Goal: Transaction & Acquisition: Purchase product/service

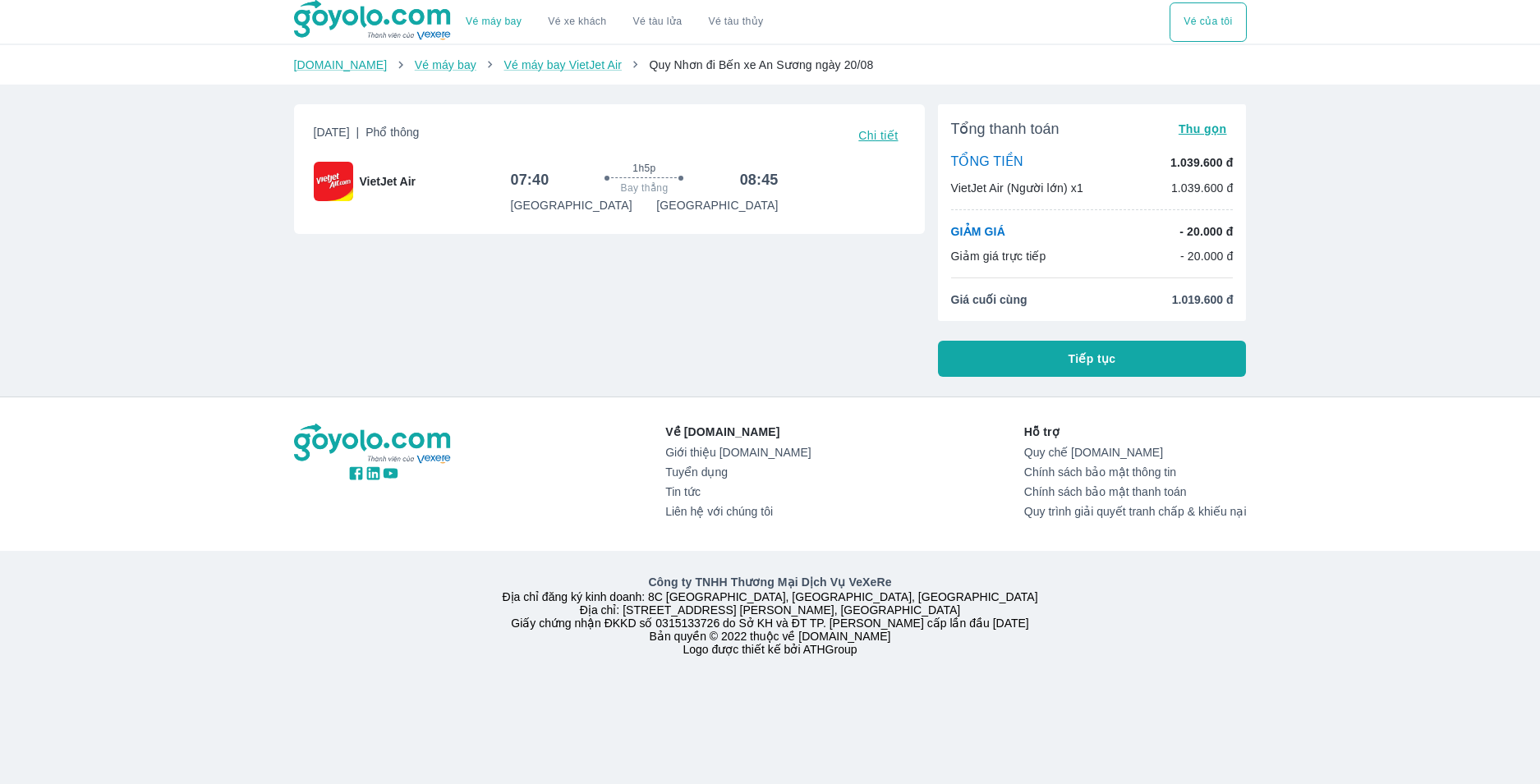
click at [1121, 355] on button "Tiếp tục" at bounding box center [1092, 359] width 309 height 36
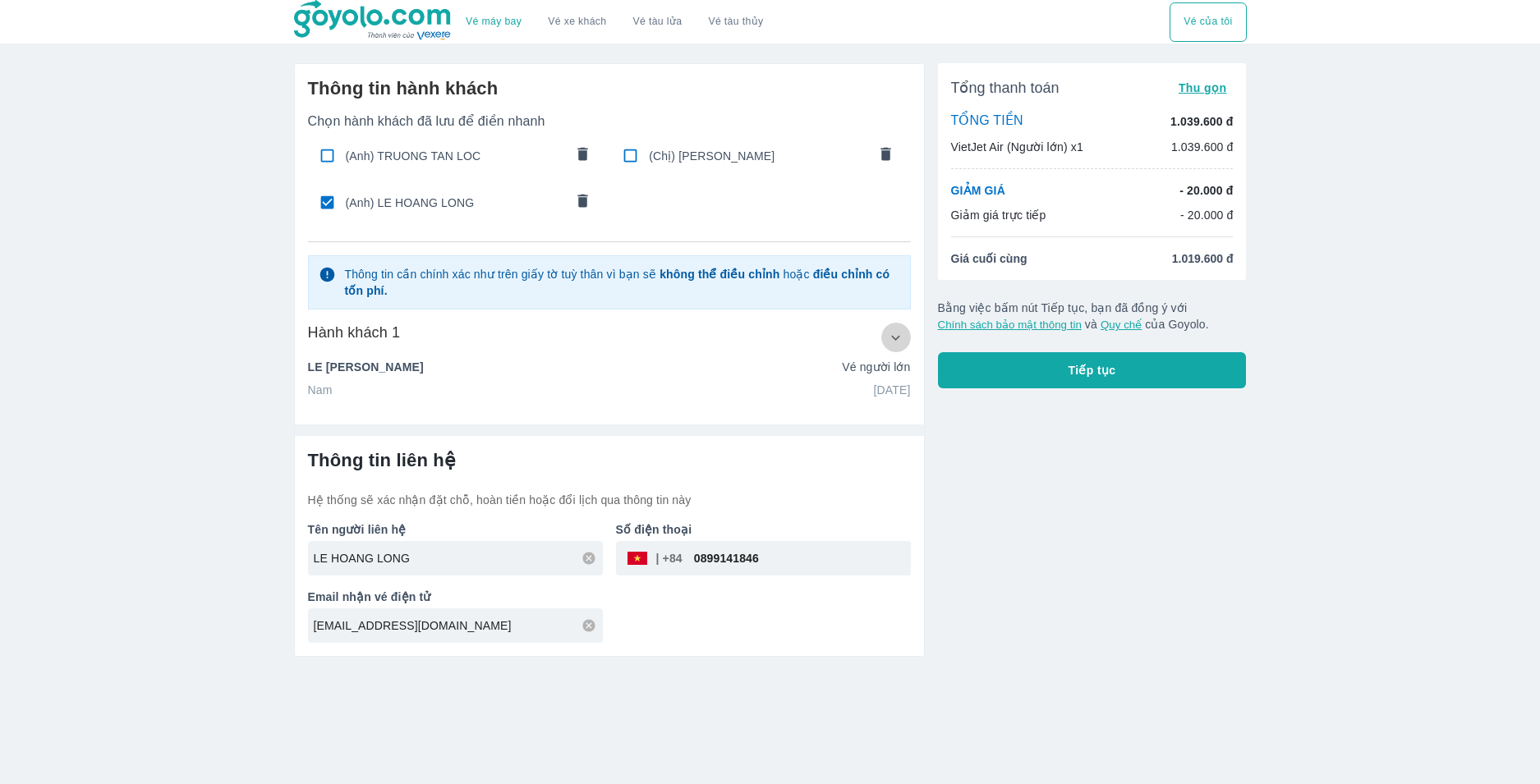
click at [893, 341] on icon "button" at bounding box center [895, 337] width 17 height 17
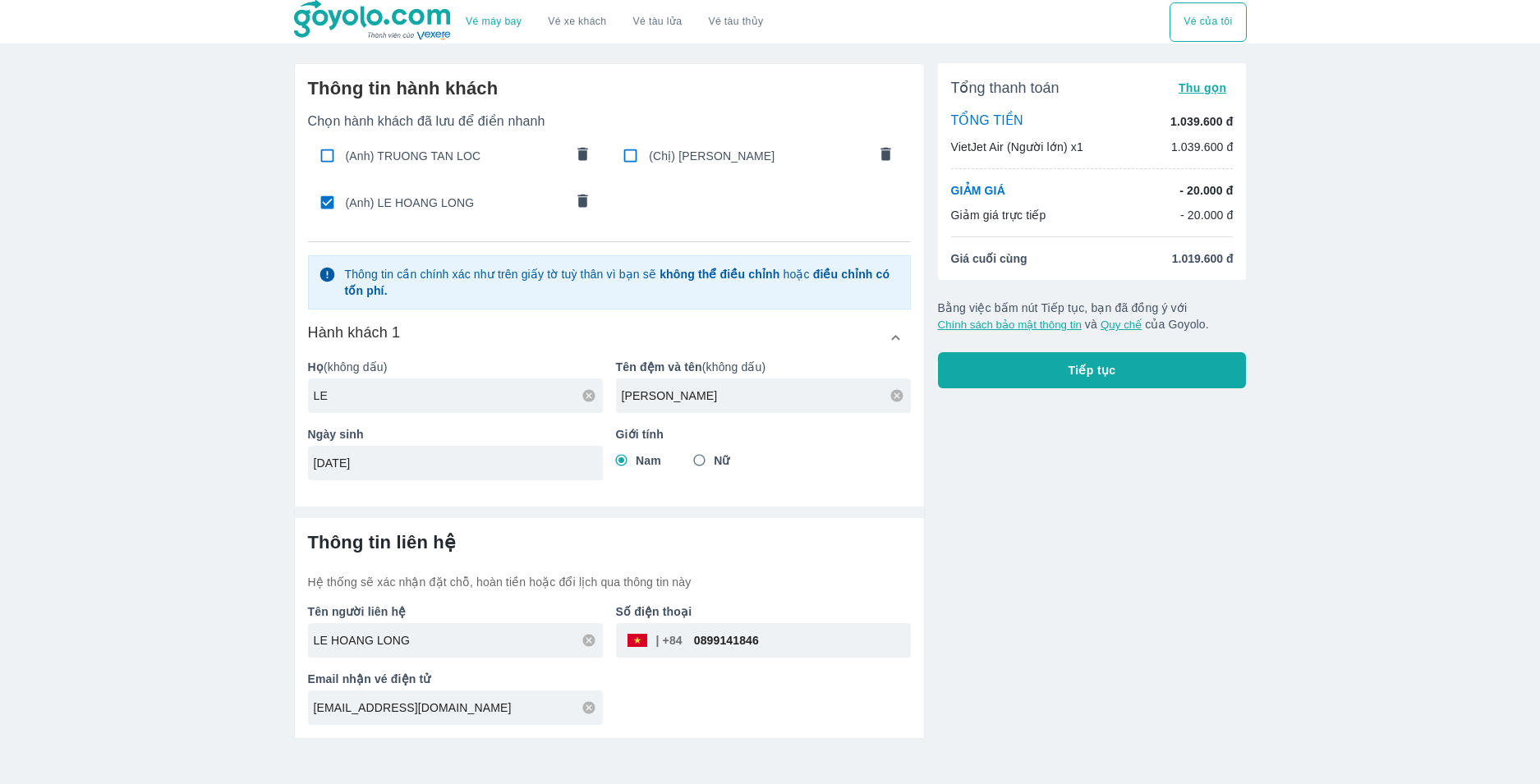
click at [388, 394] on input "LE" at bounding box center [458, 396] width 290 height 16
type input "L"
type input "V"
type input "VO"
type input "HONG PHAT"
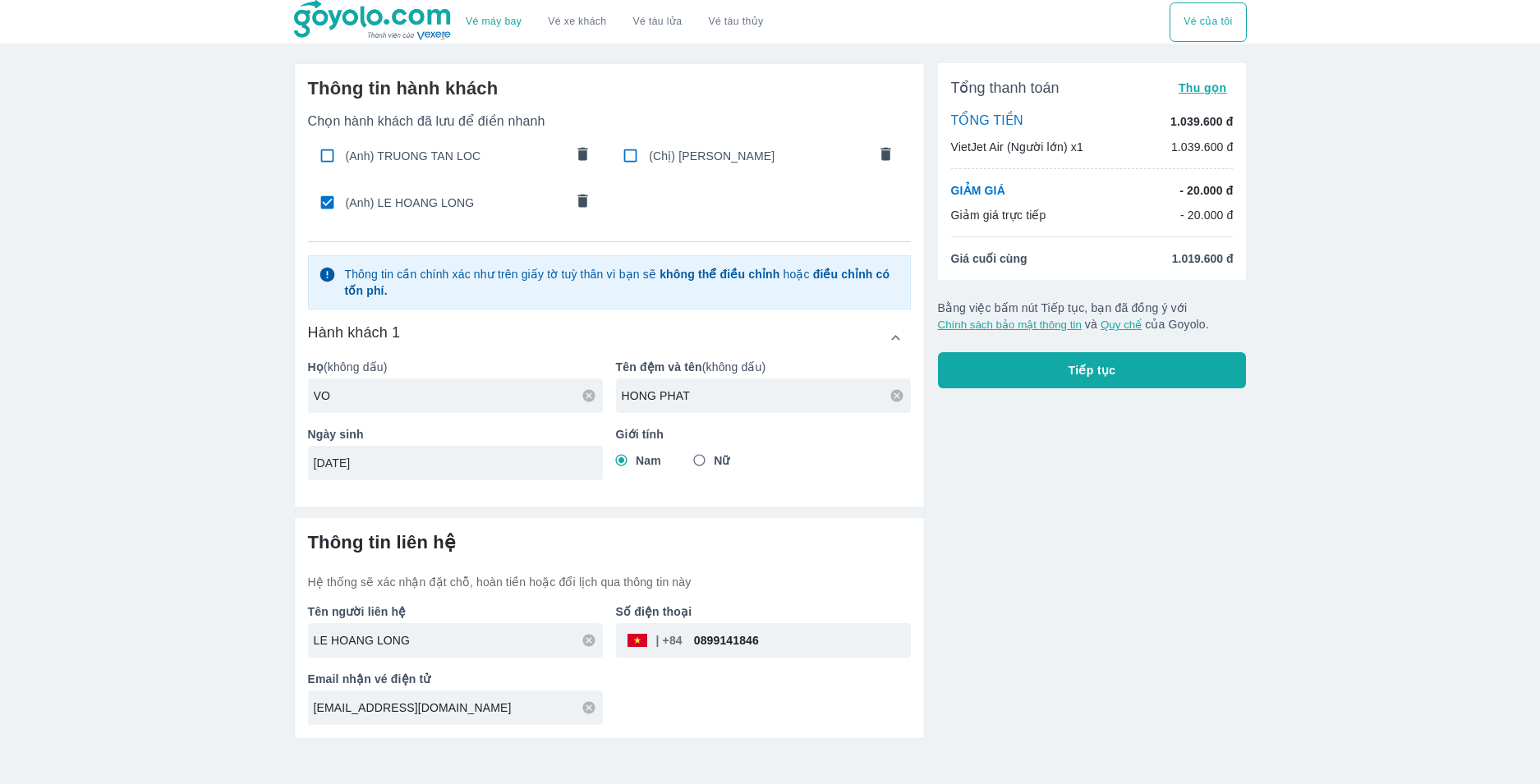
click at [323, 462] on input "04/08/1997" at bounding box center [449, 463] width 273 height 16
type input "14/09/1991"
click at [800, 461] on div "Nam Nữ" at bounding box center [764, 460] width 295 height 29
click at [447, 644] on input "LE HOANG LONG" at bounding box center [458, 640] width 290 height 16
checkbox input "false"
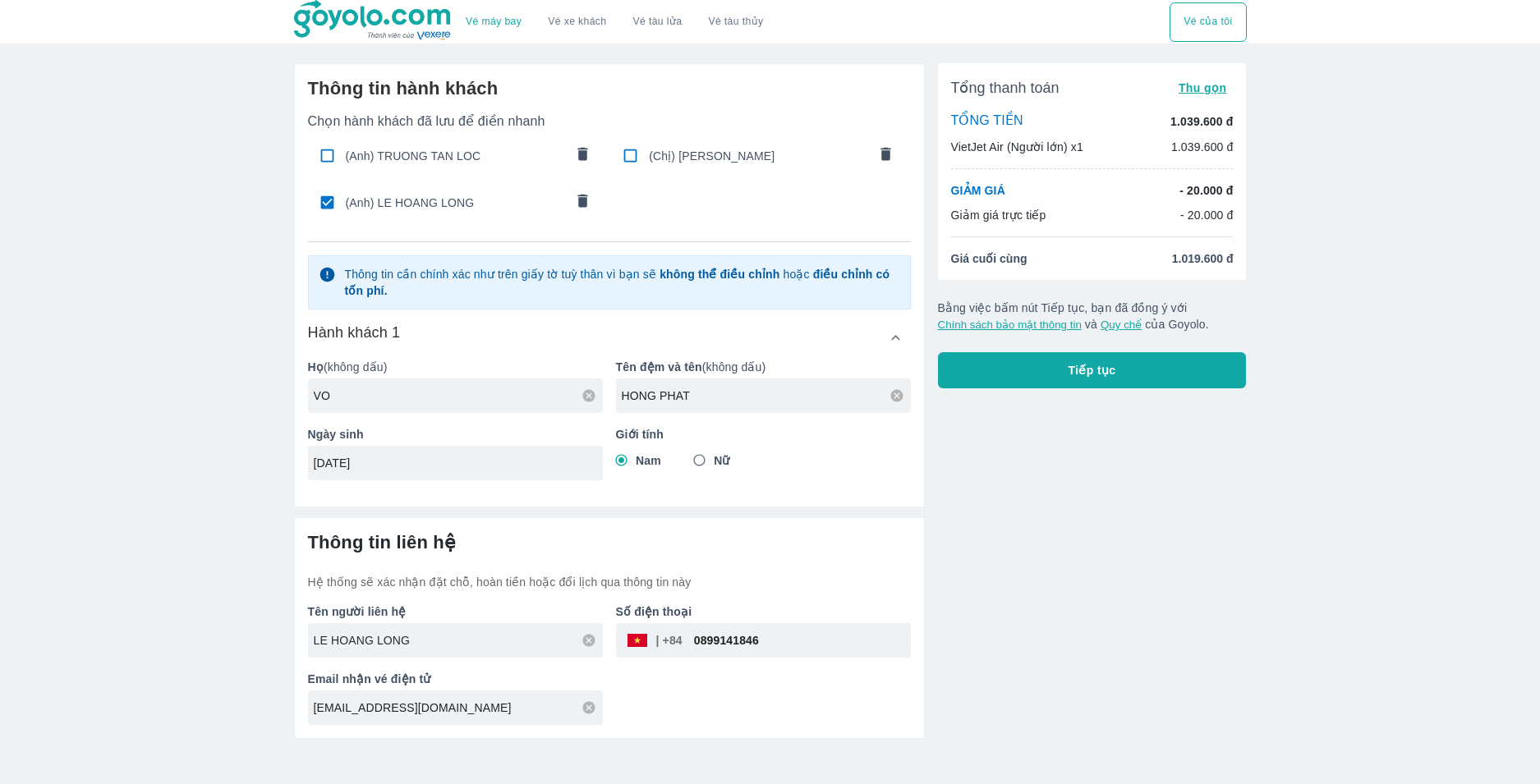
type input "VO HONG PHAT"
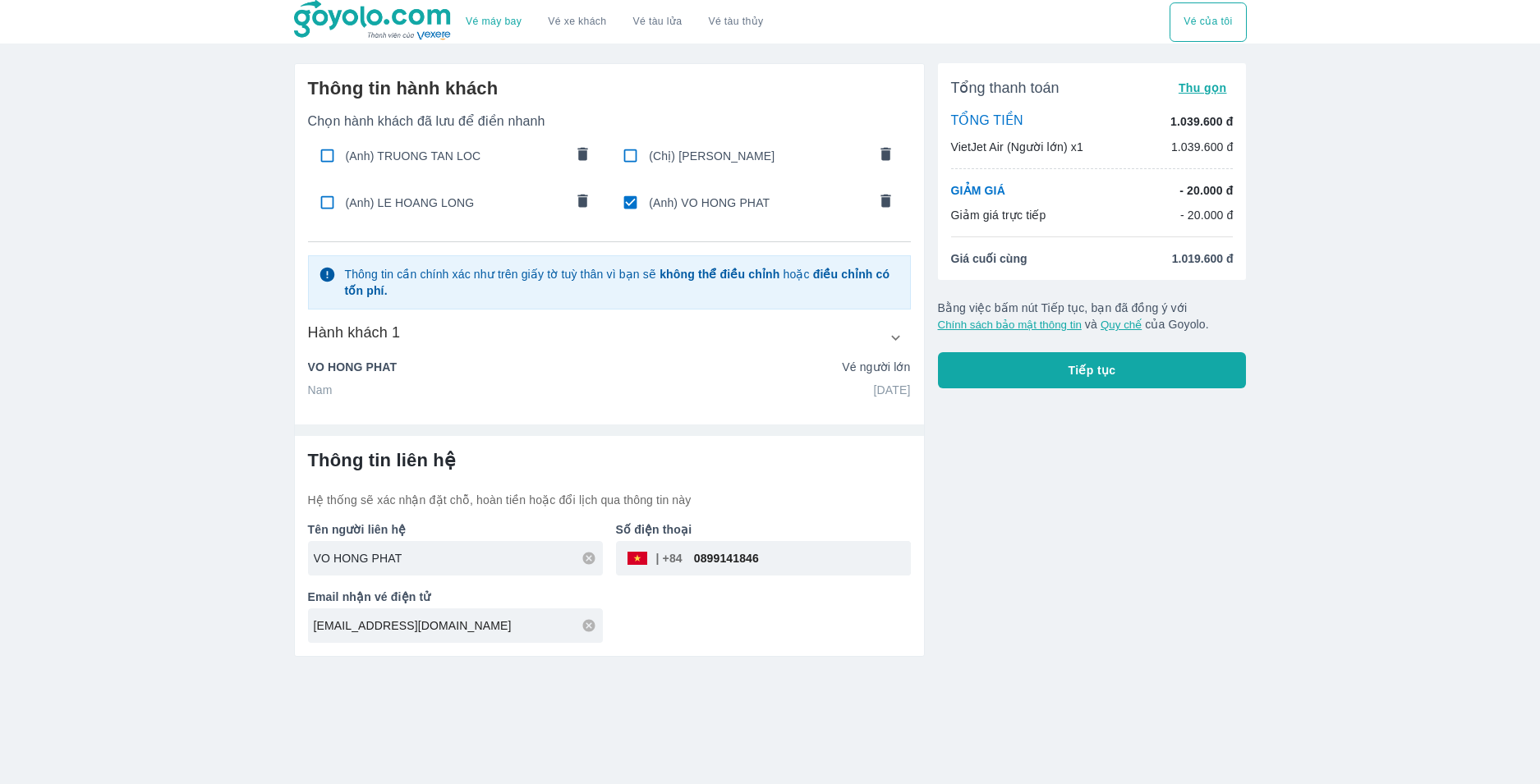
click at [447, 643] on div "longlemarketing2097@gmail.com" at bounding box center [456, 625] width 295 height 35
click at [442, 574] on div "VO HONG PHAT" at bounding box center [456, 558] width 295 height 35
click at [811, 558] on input "0899141846" at bounding box center [797, 558] width 228 height 39
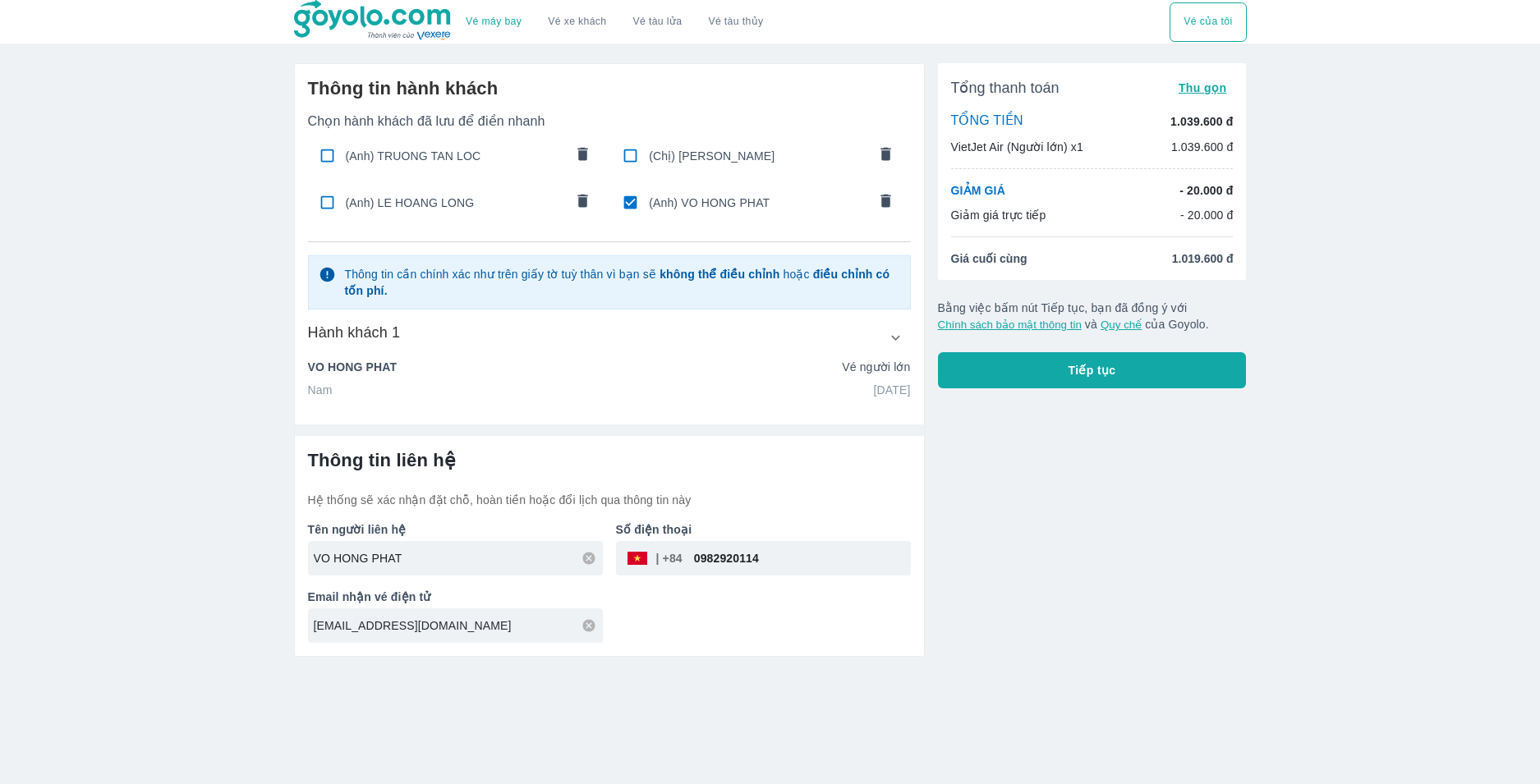
type input "0982920114"
drag, startPoint x: 501, startPoint y: 632, endPoint x: 129, endPoint y: 647, distance: 372.3
click at [131, 648] on div "Vé máy bay Vé xe khách Vé tàu lửa Vé tàu thủy Vé của tôi Thông tin hành khách C…" at bounding box center [770, 392] width 1540 height 784
type input "H"
type input "hongphatcm1122@gmail.com"
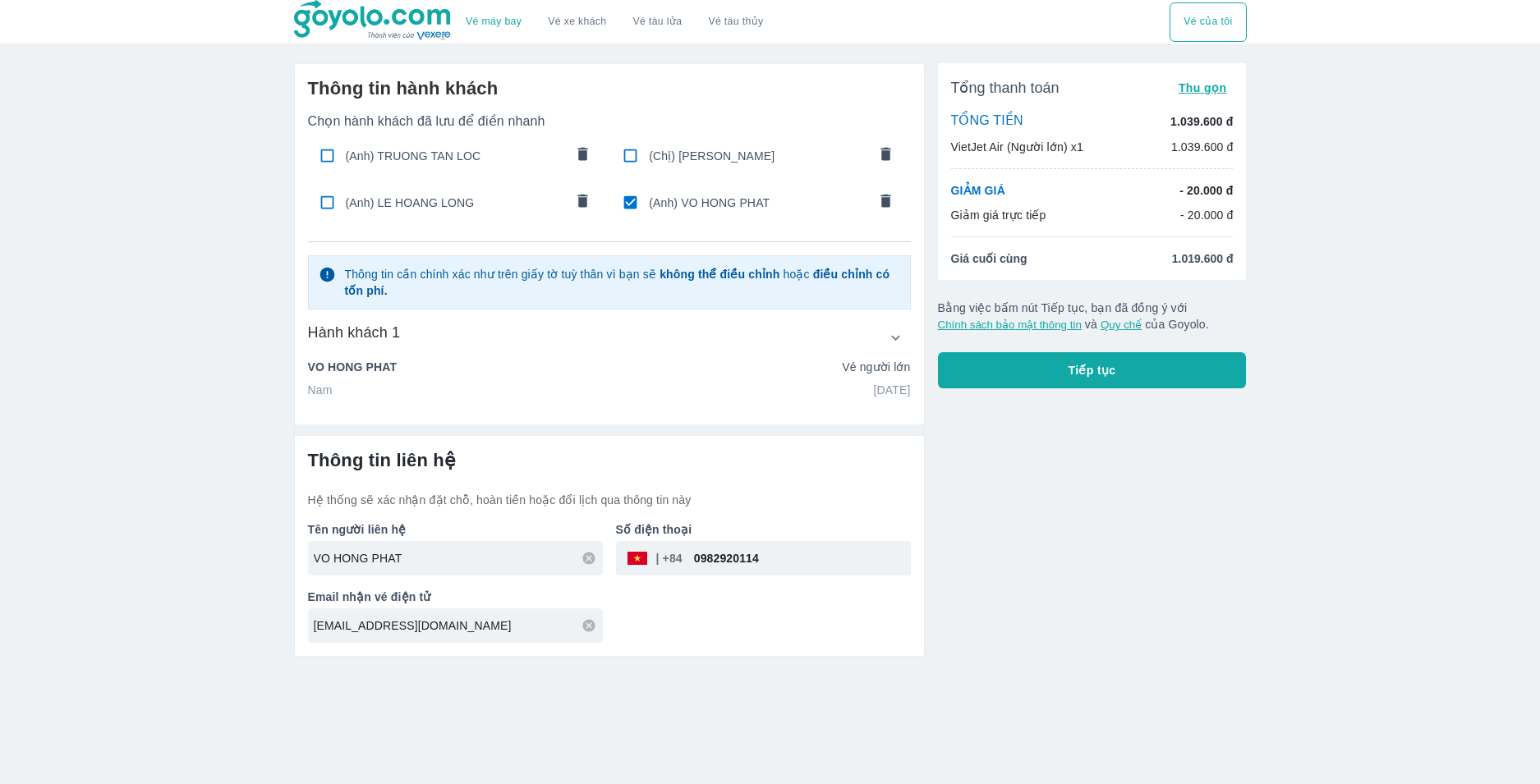
click at [902, 677] on div "Vé máy bay Vé xe khách Vé tàu lửa Vé tàu thủy Vé của tôi Thông tin hành khách C…" at bounding box center [770, 392] width 1540 height 784
drag, startPoint x: 1041, startPoint y: 608, endPoint x: 982, endPoint y: 601, distance: 59.4
click at [1042, 604] on div "Tổng thanh toán Thu gọn TỔNG TIỀN 1.039.600 đ VietJet Air (Người lớn) x1 1.039.…" at bounding box center [1085, 352] width 322 height 606
click at [1147, 456] on div "Tổng thanh toán Thu gọn TỔNG TIỀN 1.039.600 đ VietJet Air (Người lớn) x1 1.039.…" at bounding box center [1085, 352] width 322 height 606
click at [1094, 372] on span "Tiếp tục" at bounding box center [1092, 370] width 48 height 16
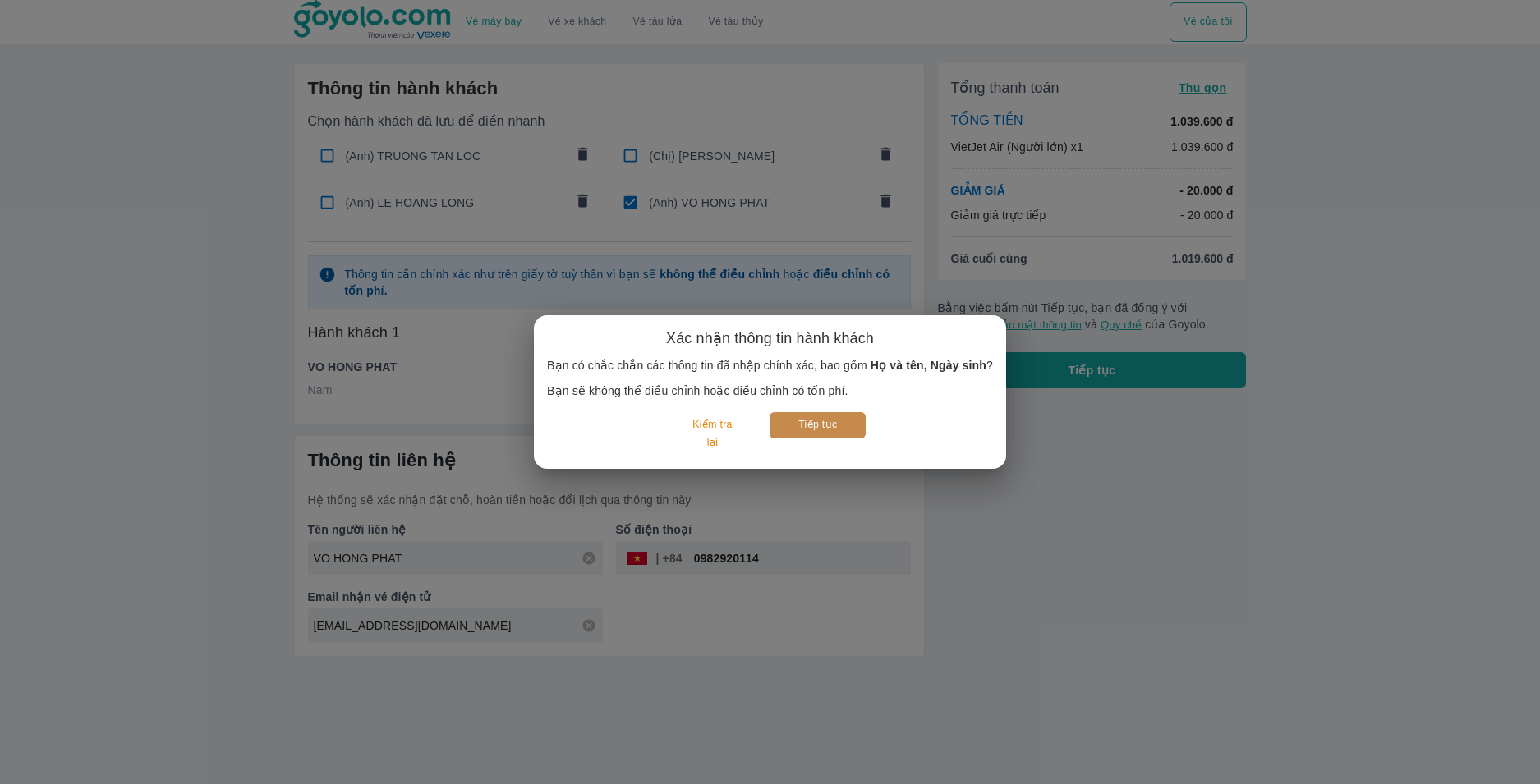
click at [822, 414] on button "Tiếp tục" at bounding box center [818, 424] width 96 height 26
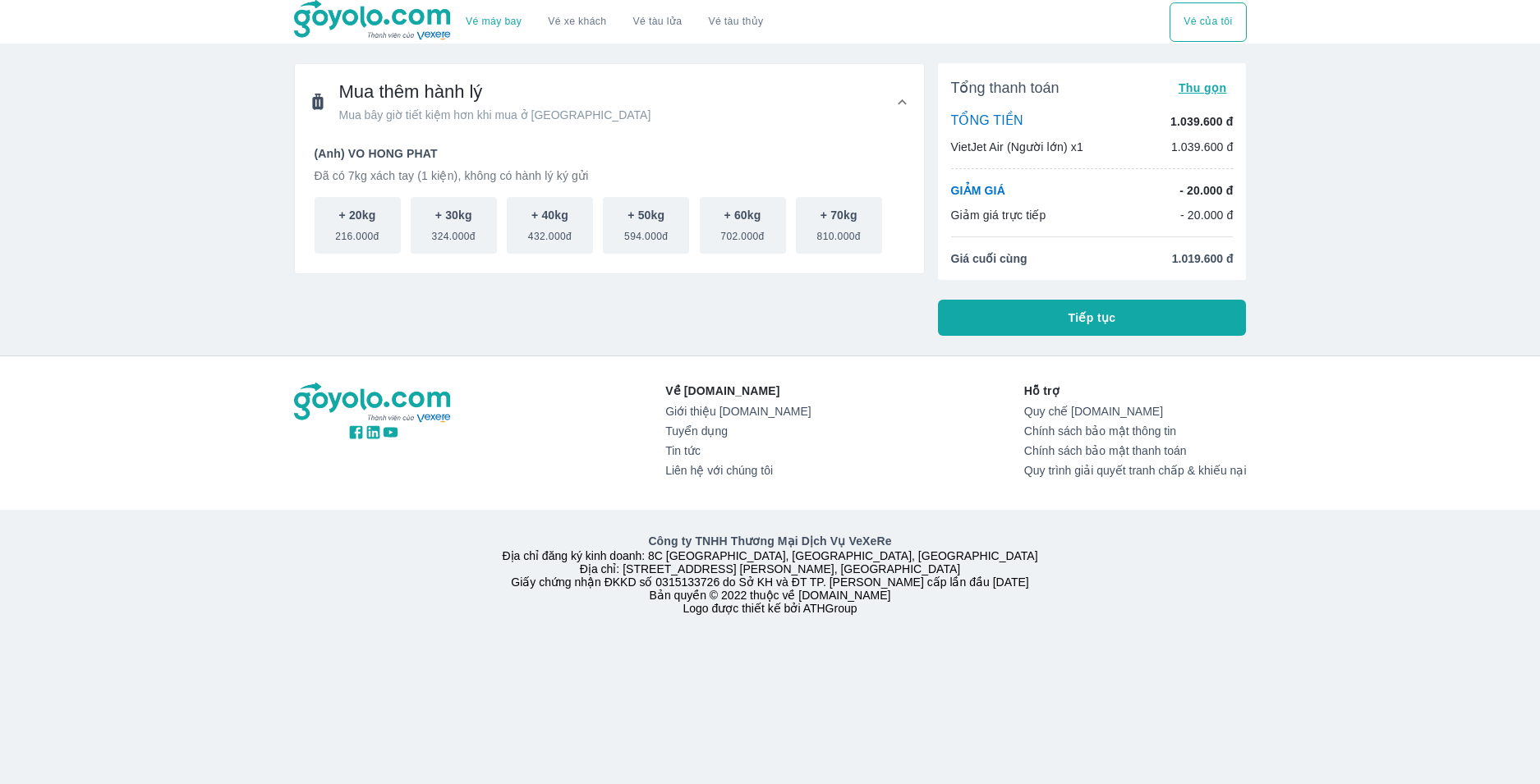
click at [1119, 315] on button "Tiếp tục" at bounding box center [1092, 318] width 309 height 36
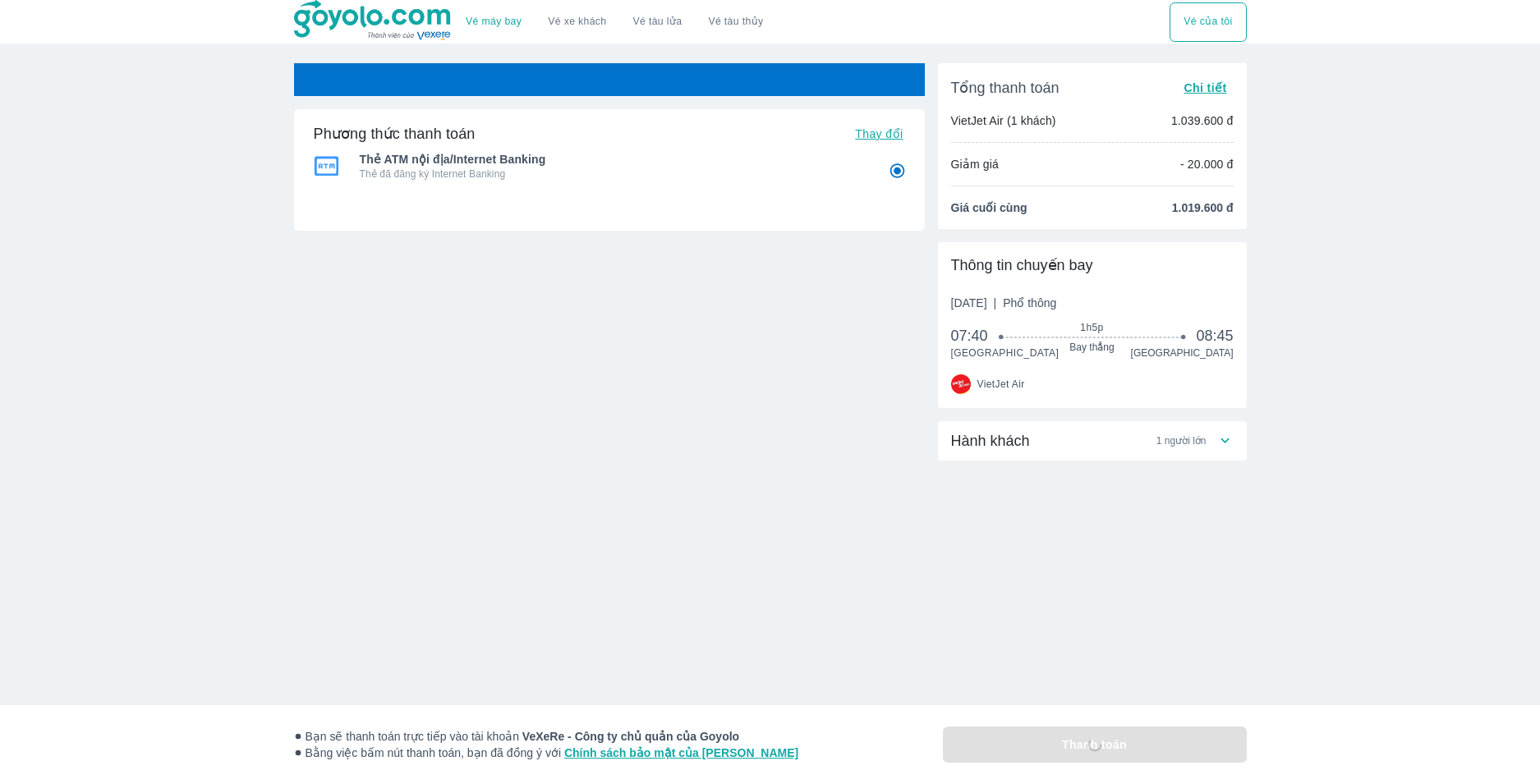
radio input "false"
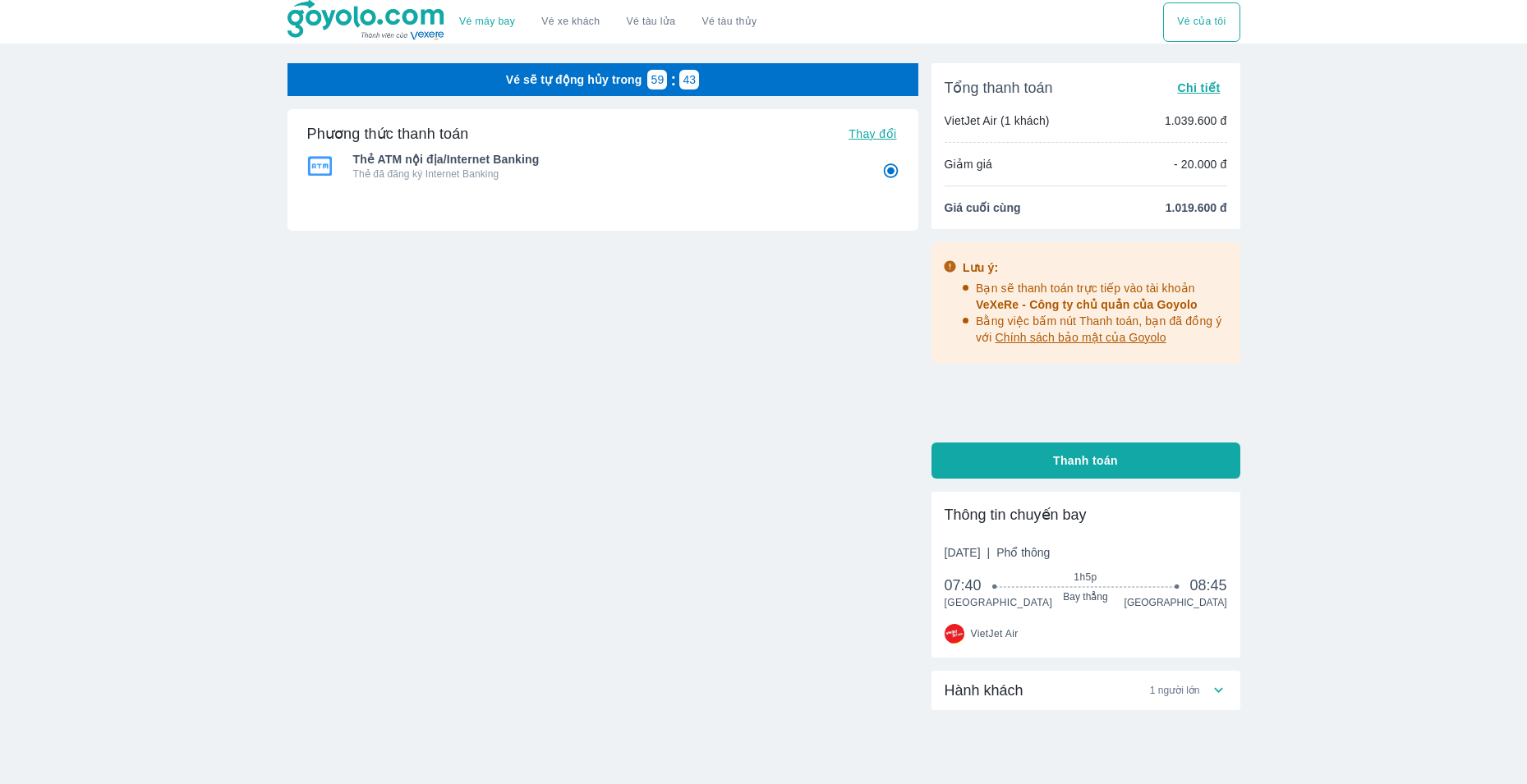
click at [1088, 455] on span "Thanh toán" at bounding box center [1086, 461] width 65 height 16
radio input "false"
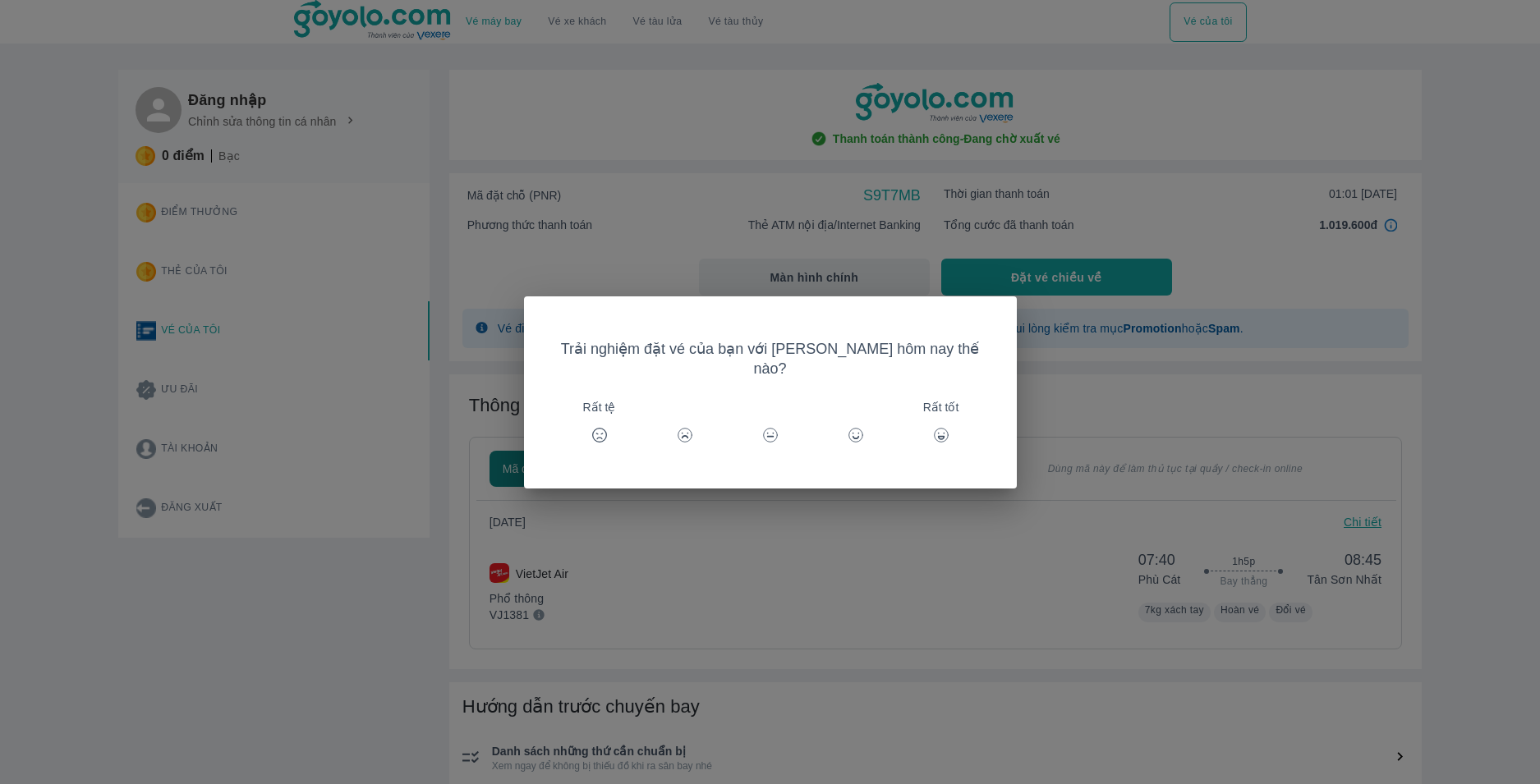
click at [922, 416] on div "Rất tốt" at bounding box center [941, 435] width 39 height 39
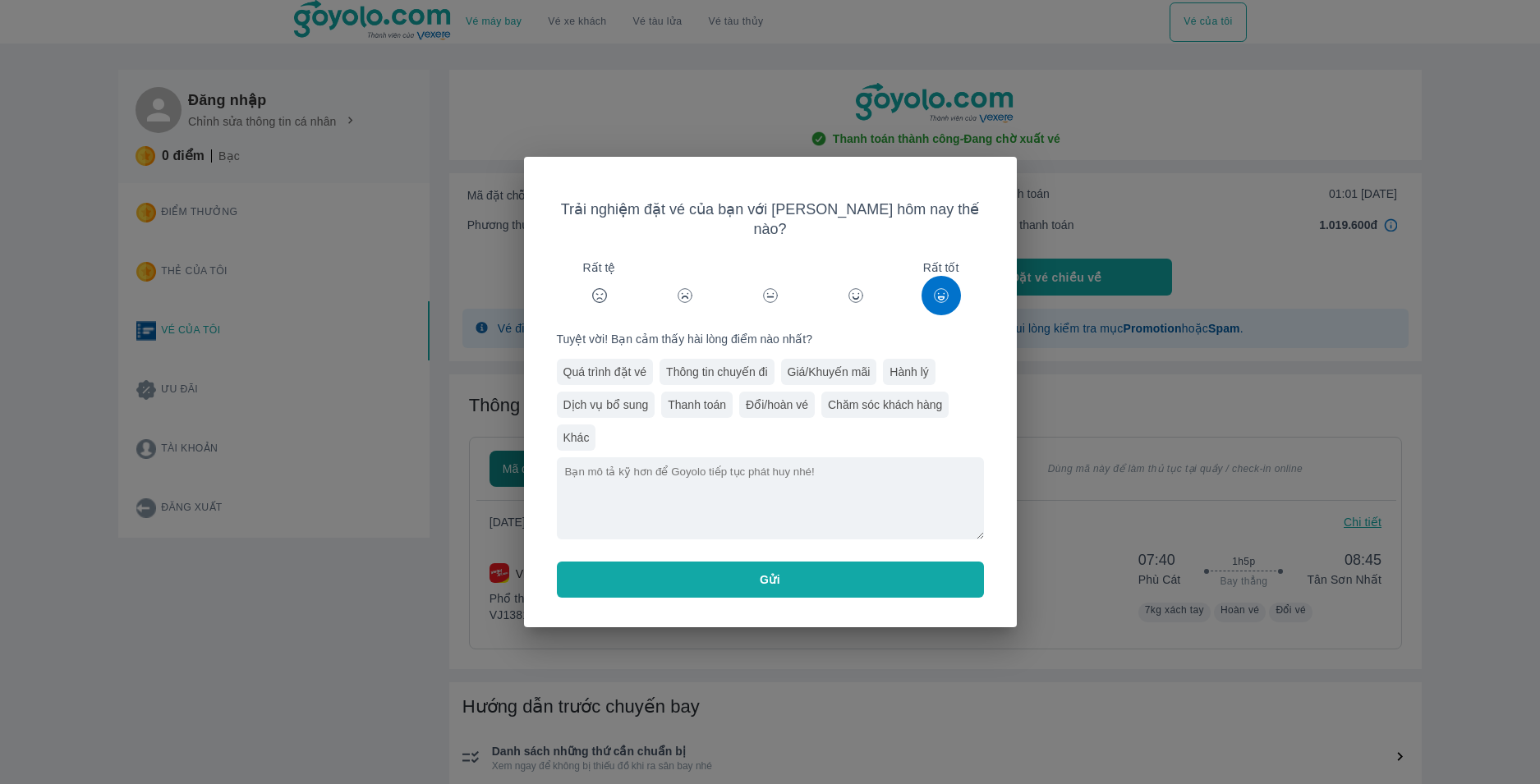
click at [620, 365] on div "Quá trình đặt vé" at bounding box center [605, 372] width 97 height 27
click at [727, 363] on div "Thông tin chuyến đi" at bounding box center [717, 372] width 115 height 27
click at [703, 397] on div "Thanh toán" at bounding box center [697, 405] width 71 height 27
click at [793, 567] on button "Gửi" at bounding box center [770, 580] width 427 height 36
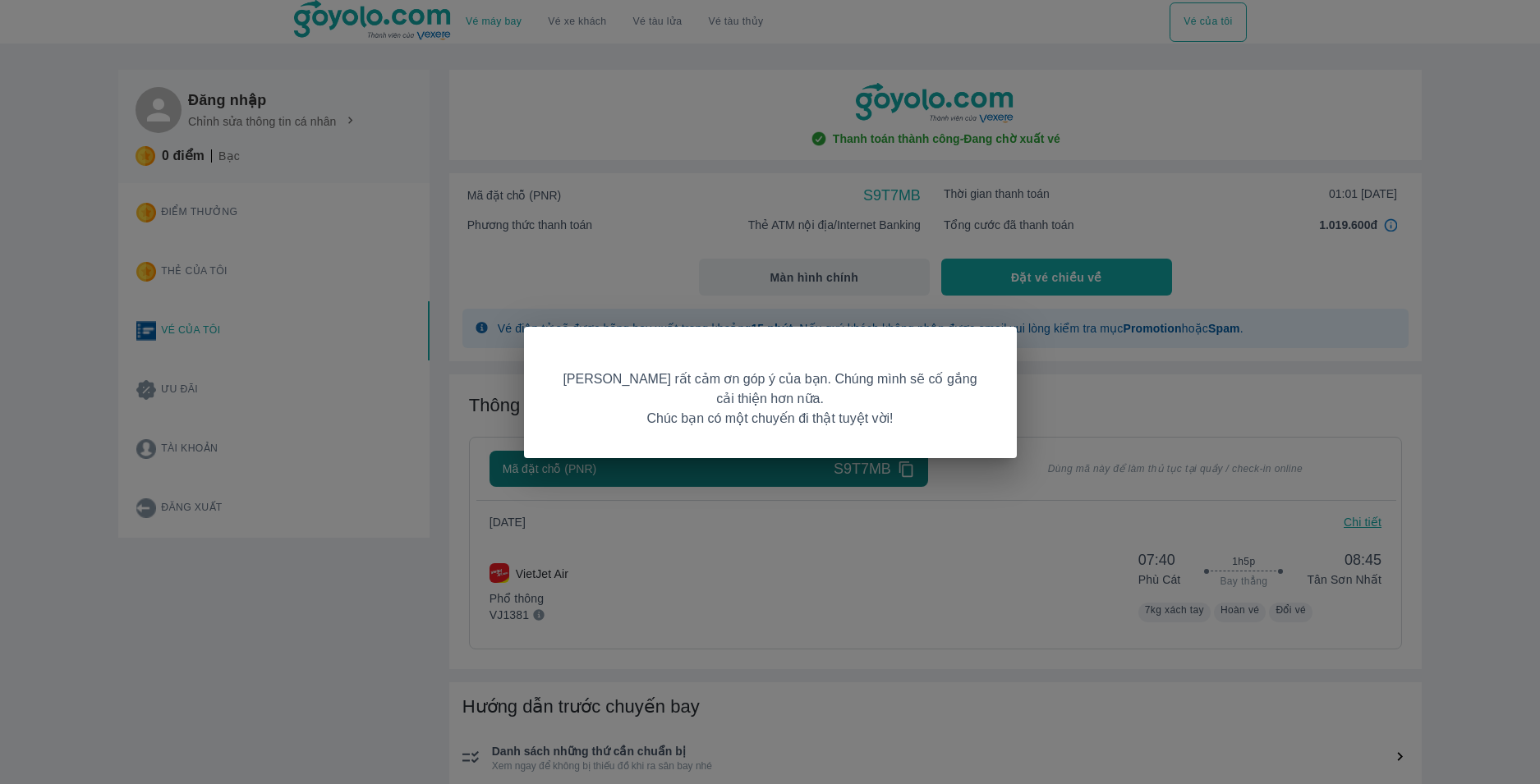
click at [1384, 435] on div "[PERSON_NAME] rất cảm ơn góp ý của bạn. Chúng mình sẽ cố gắng cải thiện hơn nữa…" at bounding box center [770, 392] width 1540 height 784
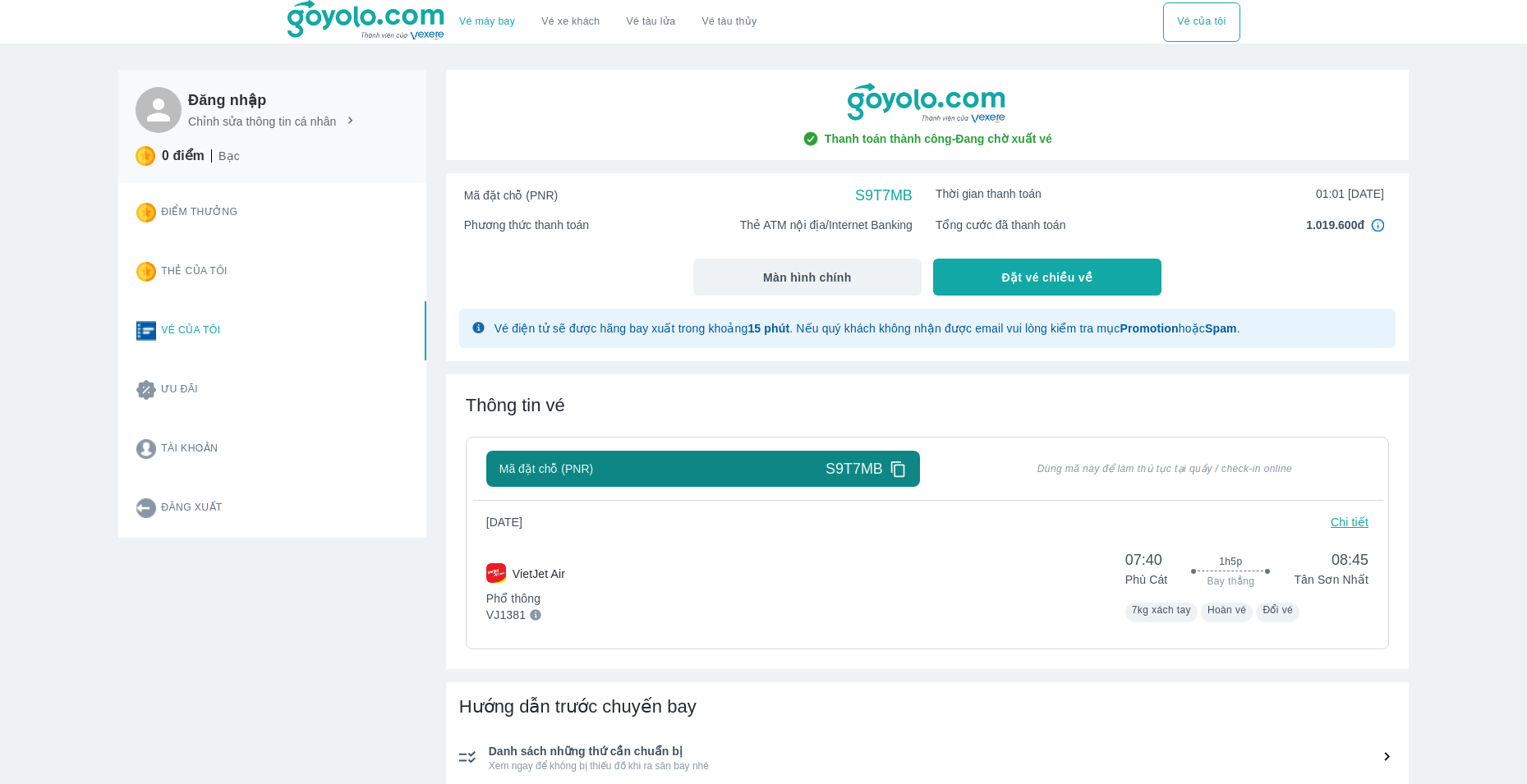
click at [897, 469] on icon at bounding box center [898, 469] width 17 height 17
